Goal: Information Seeking & Learning: Learn about a topic

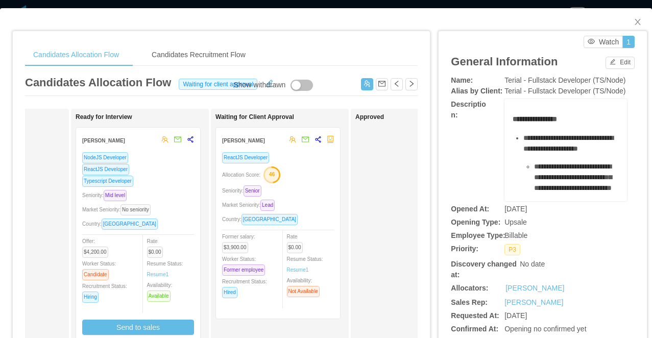
scroll to position [0, 239]
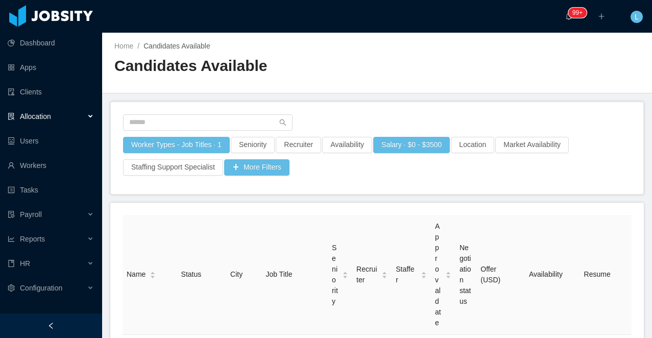
scroll to position [312, 0]
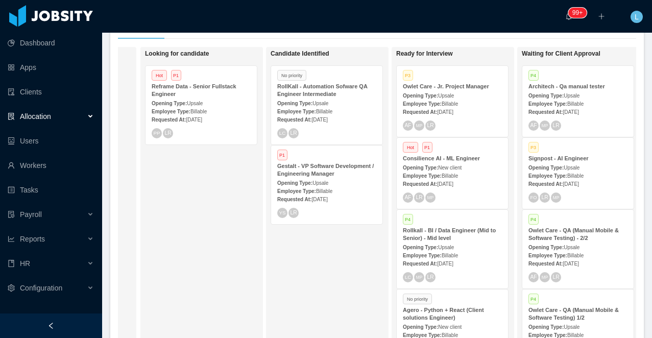
scroll to position [0, 135]
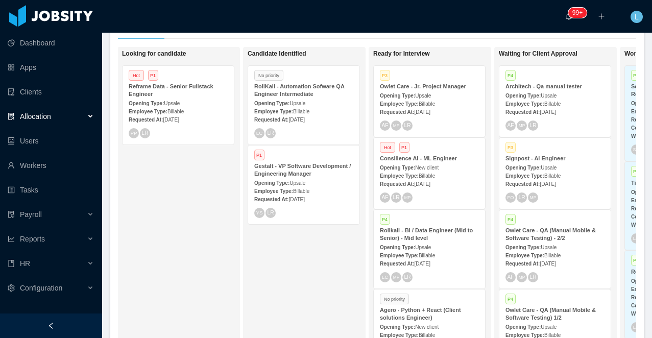
click at [190, 93] on div "Reframe Data - Senior Fullstack Engineer" at bounding box center [178, 90] width 99 height 15
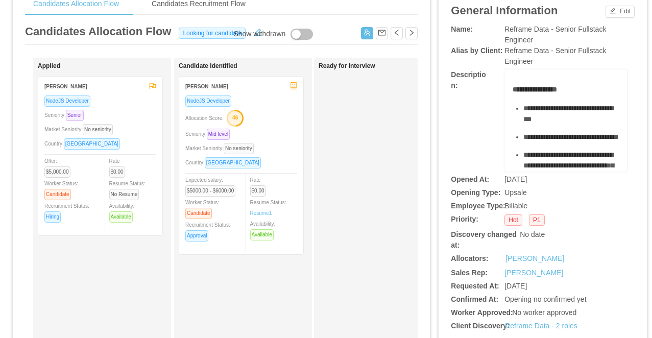
scroll to position [52, 0]
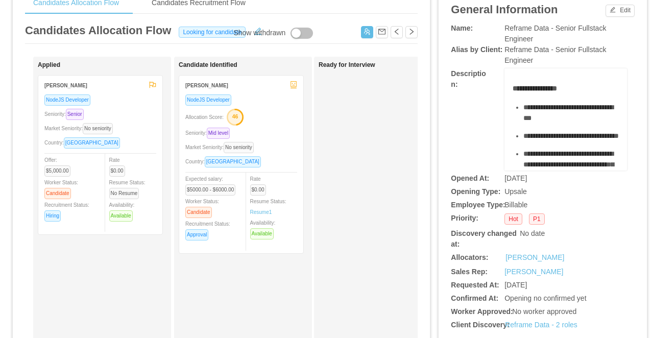
click at [274, 111] on div "Allocation Score: 46" at bounding box center [241, 116] width 112 height 16
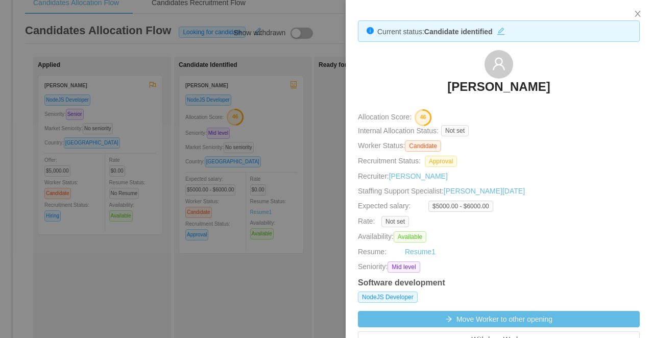
click at [262, 174] on div at bounding box center [326, 169] width 652 height 338
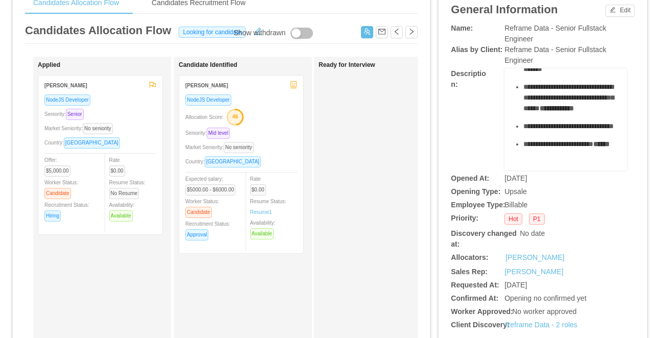
scroll to position [243, 0]
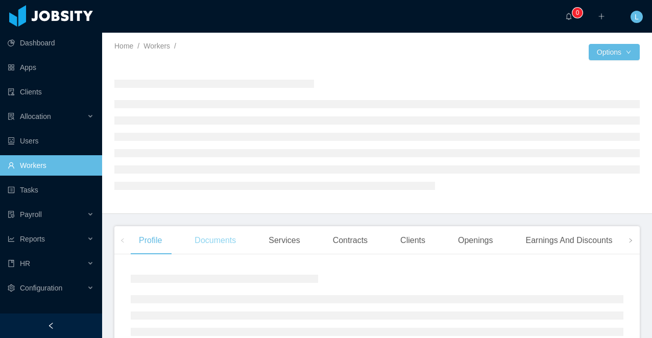
click at [207, 239] on div "Documents" at bounding box center [215, 240] width 58 height 29
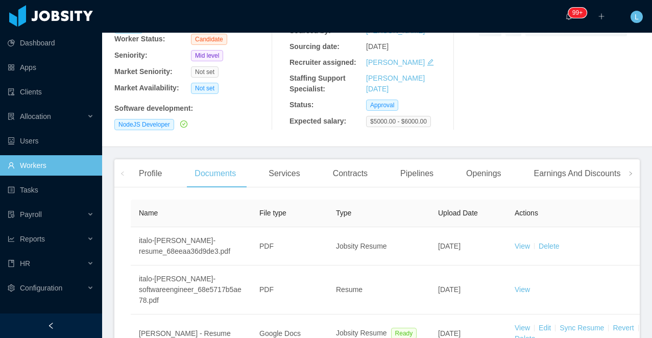
scroll to position [217, 0]
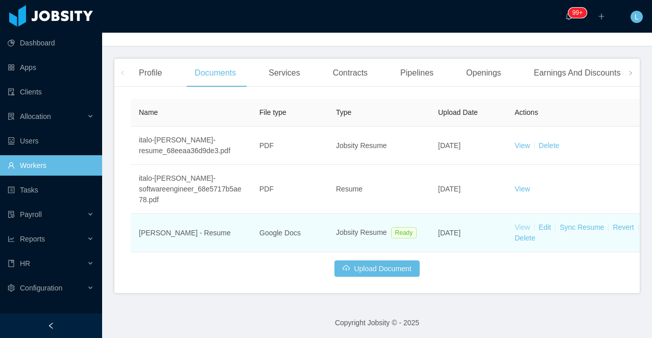
click at [524, 225] on link "View" at bounding box center [522, 227] width 15 height 8
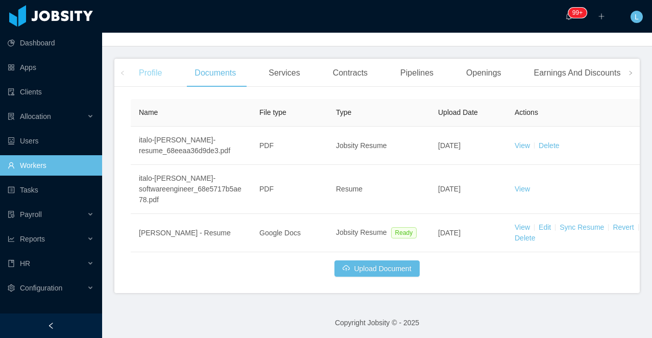
click at [145, 62] on div "Profile" at bounding box center [150, 73] width 39 height 29
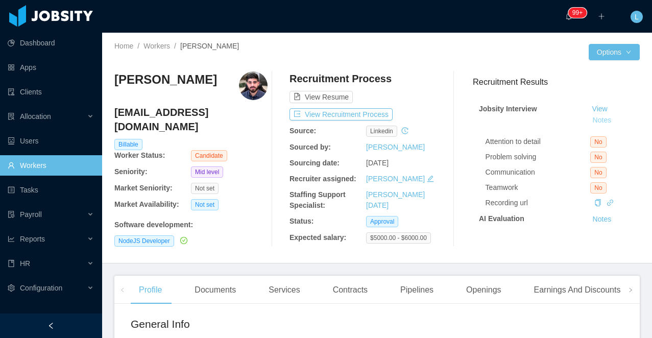
click at [612, 124] on button "Notes" at bounding box center [602, 120] width 27 height 12
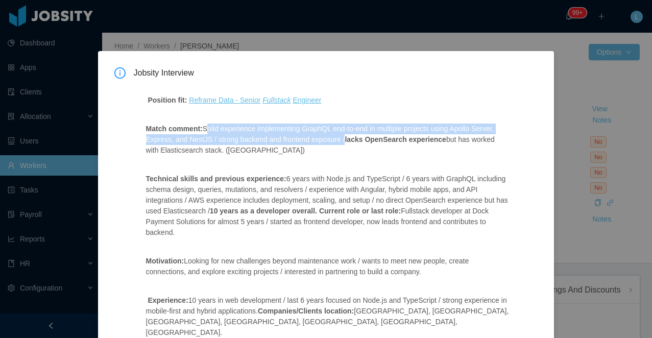
copy p "Solid experience implementing GraphQL end-to-end in multiple projects using Apo…"
drag, startPoint x: 205, startPoint y: 130, endPoint x: 374, endPoint y: 135, distance: 169.0
click at [374, 135] on p "Match comment: Solid experience implementing GraphQL end-to-end in multiple pro…" at bounding box center [327, 140] width 363 height 32
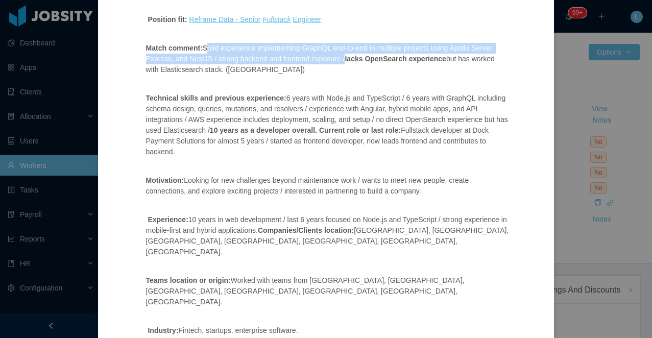
scroll to position [81, 0]
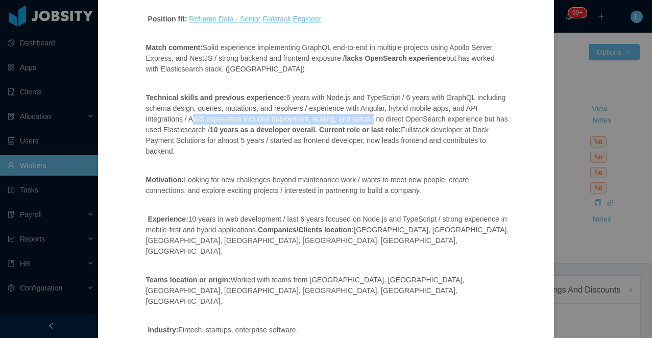
drag, startPoint x: 205, startPoint y: 119, endPoint x: 394, endPoint y: 118, distance: 188.9
click at [394, 118] on p "Technical skills and previous experience: 6 years with Node.js and TypeScript /…" at bounding box center [327, 124] width 363 height 64
copy p "AWS experience includes deployment, scaling, and setup"
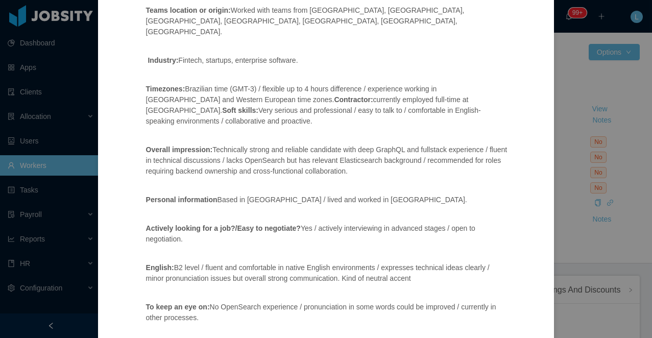
scroll to position [365, 0]
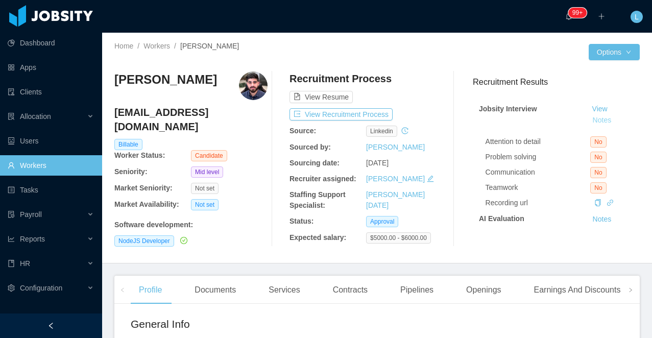
scroll to position [314, 0]
